Goal: Transaction & Acquisition: Purchase product/service

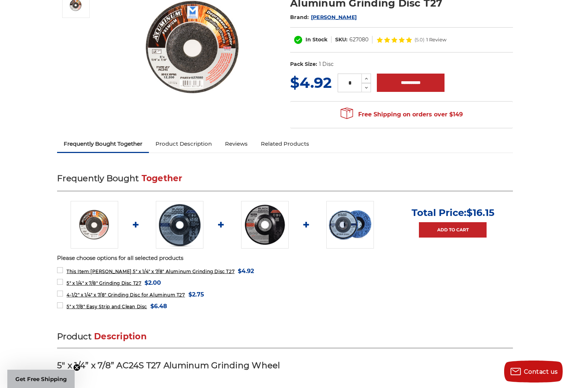
scroll to position [232, 0]
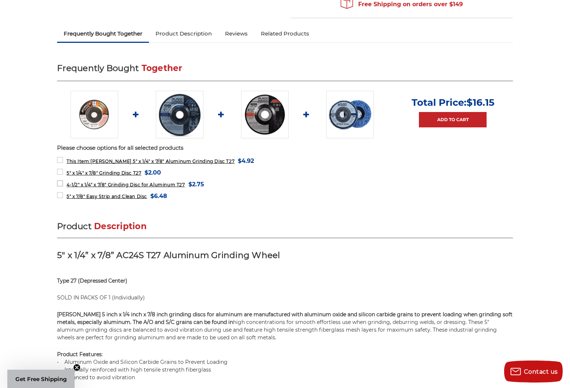
click at [156, 185] on span "4-1/2" x 1/4" x 7/8" Grinding Disc for Aluminum T27" at bounding box center [126, 184] width 119 height 5
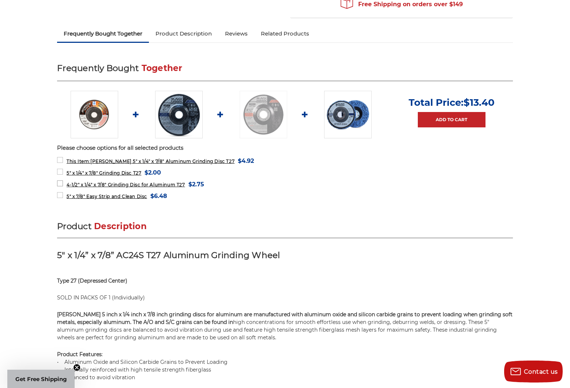
click at [156, 185] on span "4-1/2" x 1/4" x 7/8" Grinding Disc for Aluminum T27" at bounding box center [126, 184] width 119 height 5
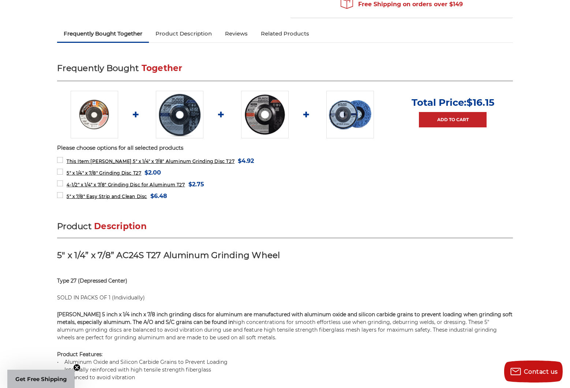
click at [273, 101] on img at bounding box center [265, 115] width 48 height 48
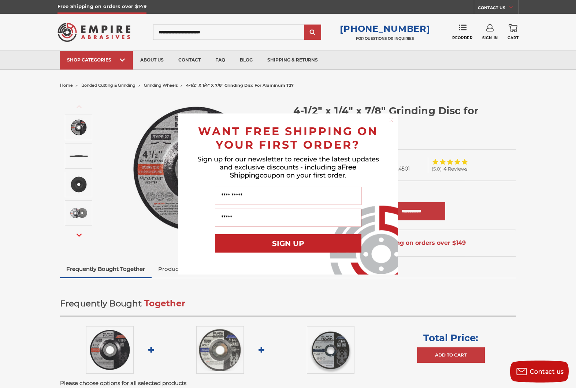
click at [392, 123] on circle "Close dialog" at bounding box center [390, 120] width 7 height 7
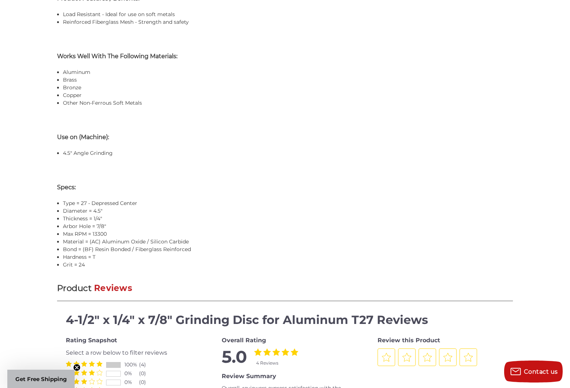
scroll to position [678, 0]
